Goal: Information Seeking & Learning: Check status

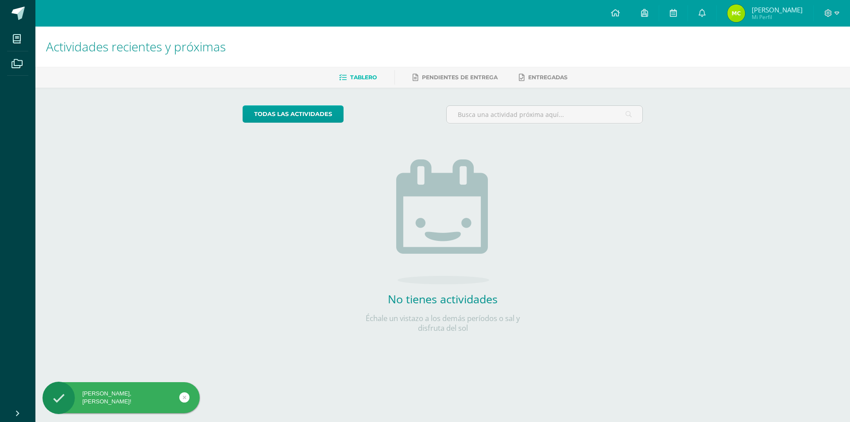
click at [776, 11] on span "[PERSON_NAME]" at bounding box center [777, 9] width 51 height 9
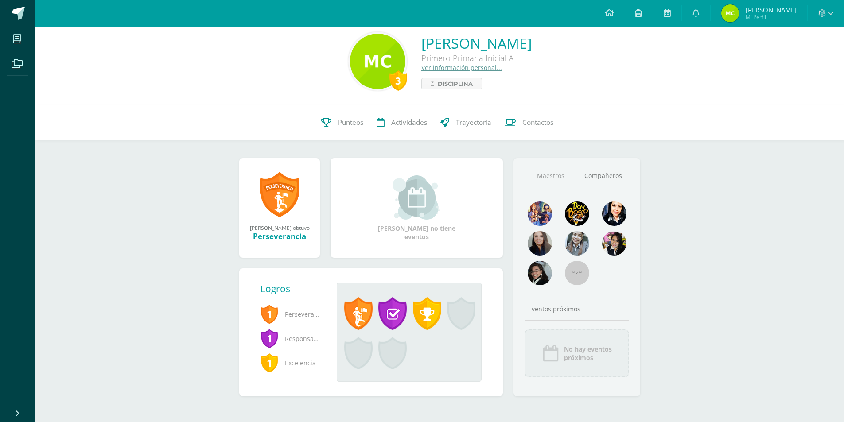
scroll to position [12, 0]
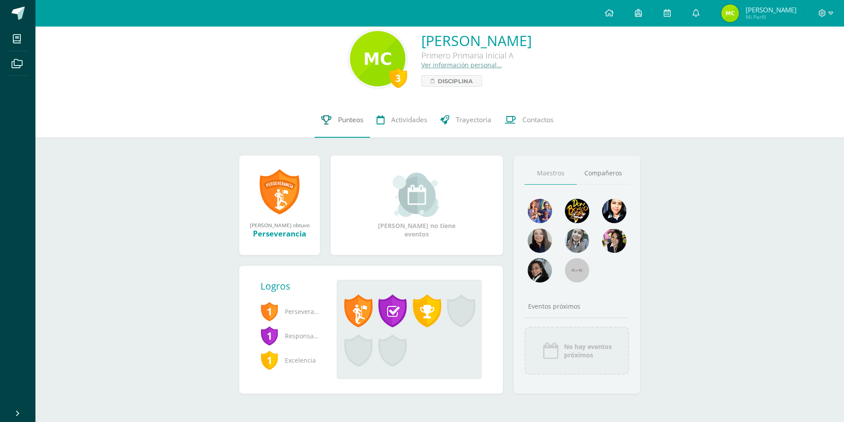
click at [346, 120] on span "Punteos" at bounding box center [350, 119] width 25 height 9
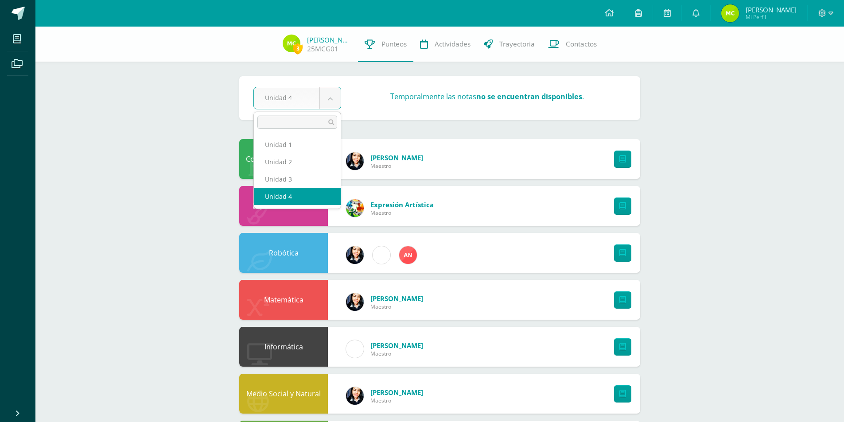
click at [332, 98] on body "Mis cursos Archivos Cerrar panel Comunicación y lenguaje L.1 Primero Primaria I…" at bounding box center [422, 356] width 844 height 713
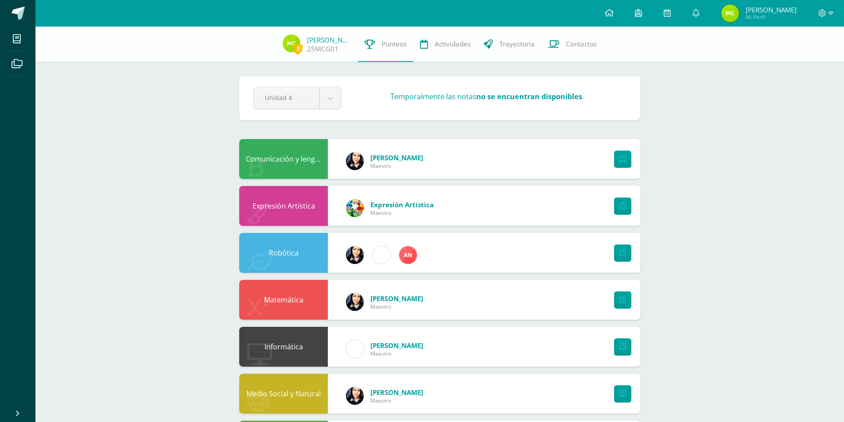
click at [291, 200] on div "Expresión Artística" at bounding box center [283, 206] width 89 height 40
click at [616, 153] on link at bounding box center [622, 159] width 17 height 17
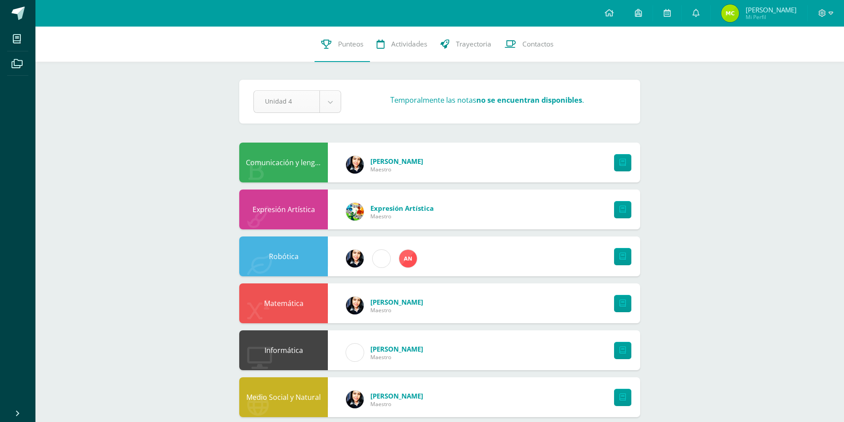
click at [333, 100] on body "Mis cursos Archivos Cerrar panel Comunicación y lenguaje L.1 Primero Primaria I…" at bounding box center [422, 358] width 844 height 717
click at [626, 164] on link at bounding box center [622, 162] width 17 height 17
click at [333, 99] on body "Mis cursos Archivos Cerrar panel Comunicación y lenguaje L.1 Primero Primaria I…" at bounding box center [422, 358] width 844 height 717
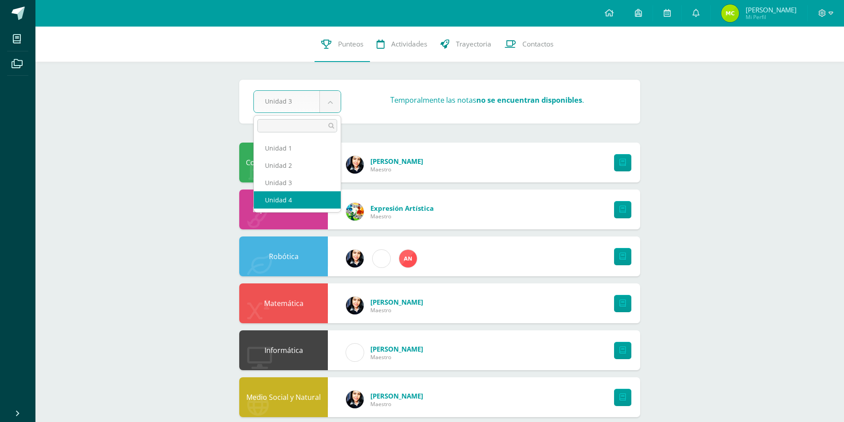
select select "Unidad 4"
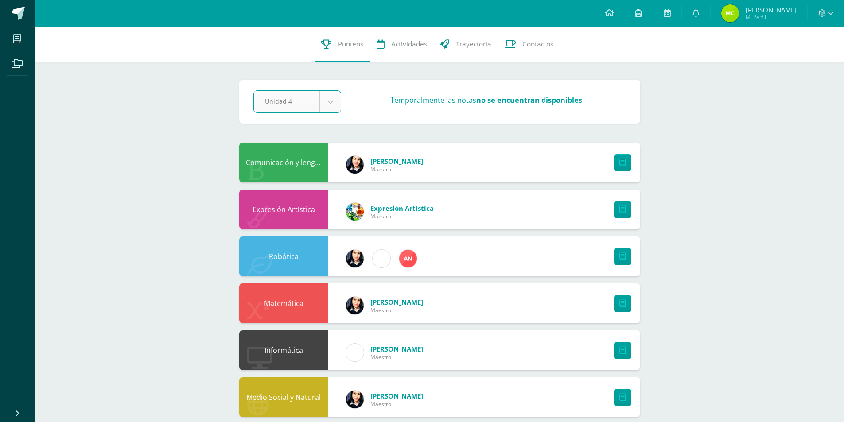
click at [335, 97] on body "Mis cursos Archivos Cerrar panel Comunicación y lenguaje L.1 Primero Primaria I…" at bounding box center [422, 358] width 844 height 717
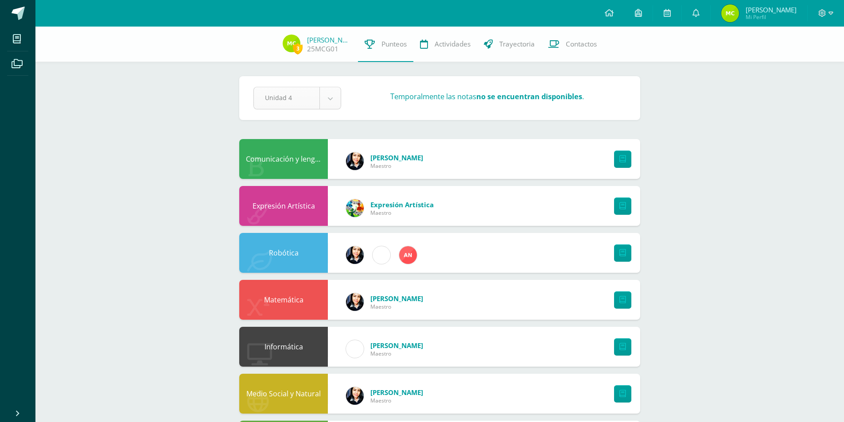
click at [330, 93] on body "Mis cursos Archivos Cerrar panel Comunicación y lenguaje L.1 Primero Primaria I…" at bounding box center [422, 356] width 844 height 713
click at [516, 43] on span "Trayectoria" at bounding box center [516, 43] width 35 height 9
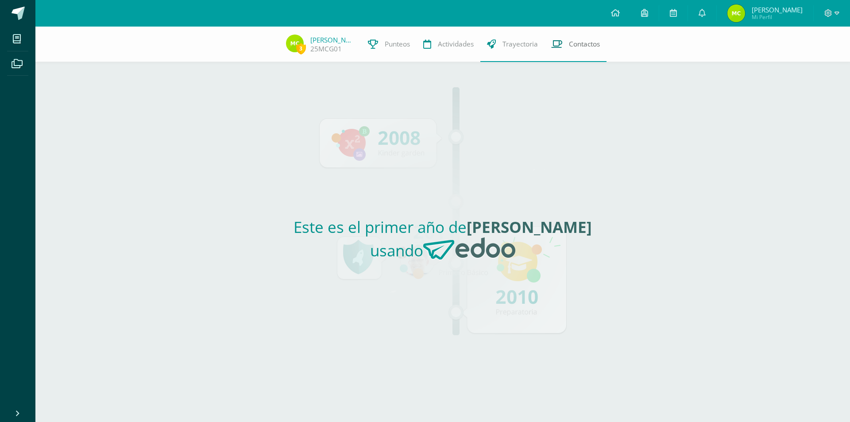
drag, startPoint x: 585, startPoint y: 45, endPoint x: 580, endPoint y: 45, distance: 4.9
click at [584, 45] on span "Contactos" at bounding box center [584, 43] width 31 height 9
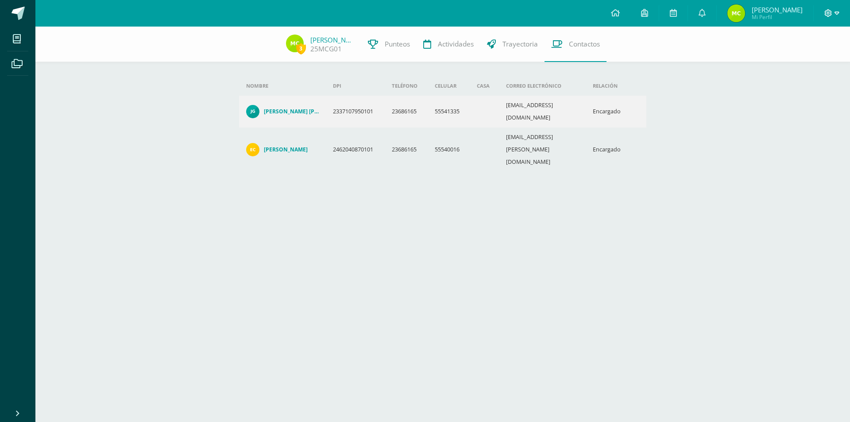
click at [838, 12] on icon at bounding box center [837, 13] width 5 height 8
click at [813, 62] on span "Cerrar sesión" at bounding box center [810, 60] width 40 height 8
